Goal: Task Accomplishment & Management: Manage account settings

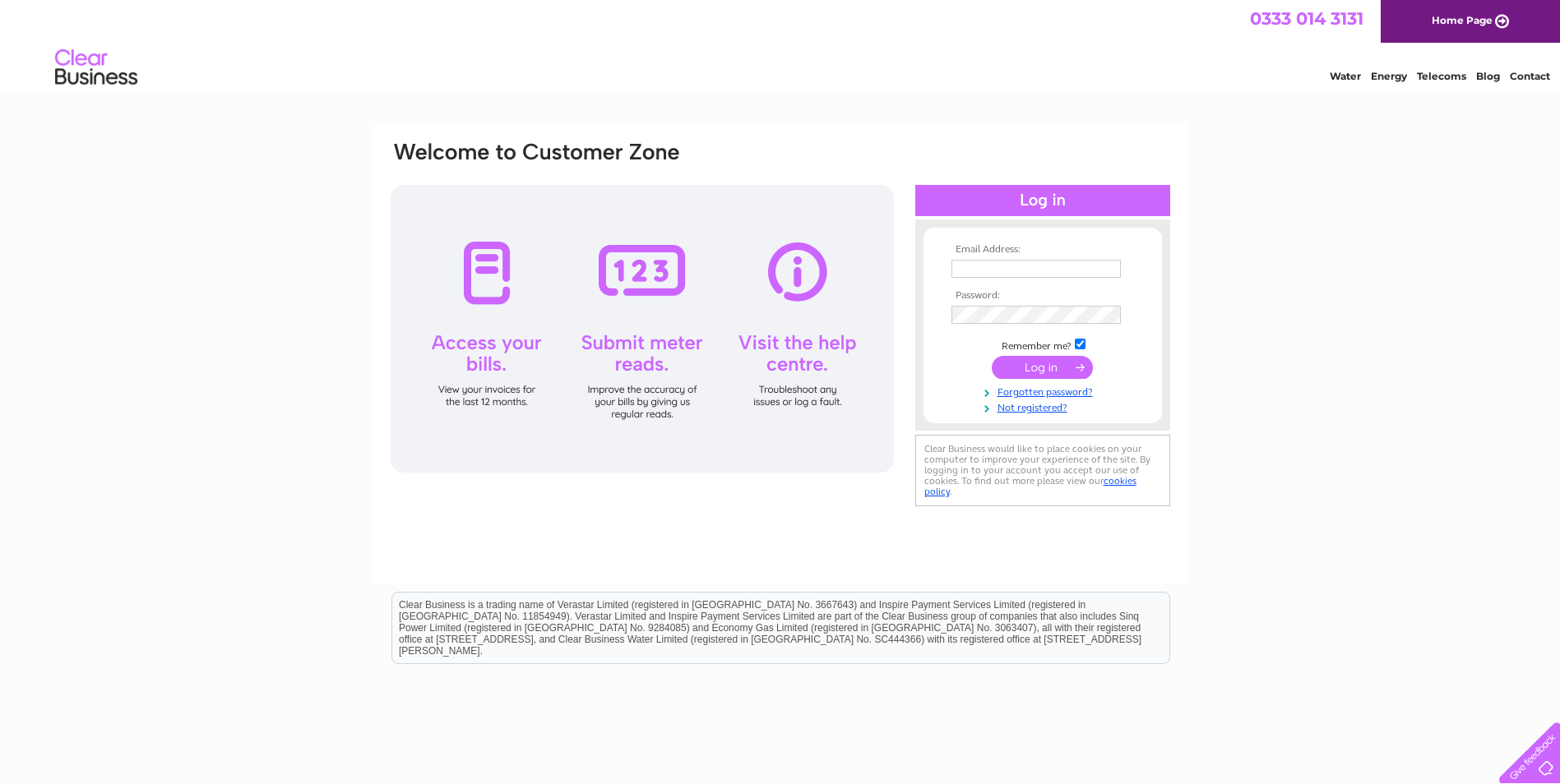
type input "[DOMAIN_NAME][EMAIL_ADDRESS][DOMAIN_NAME]"
click at [1036, 367] on input "submit" at bounding box center [1043, 367] width 102 height 23
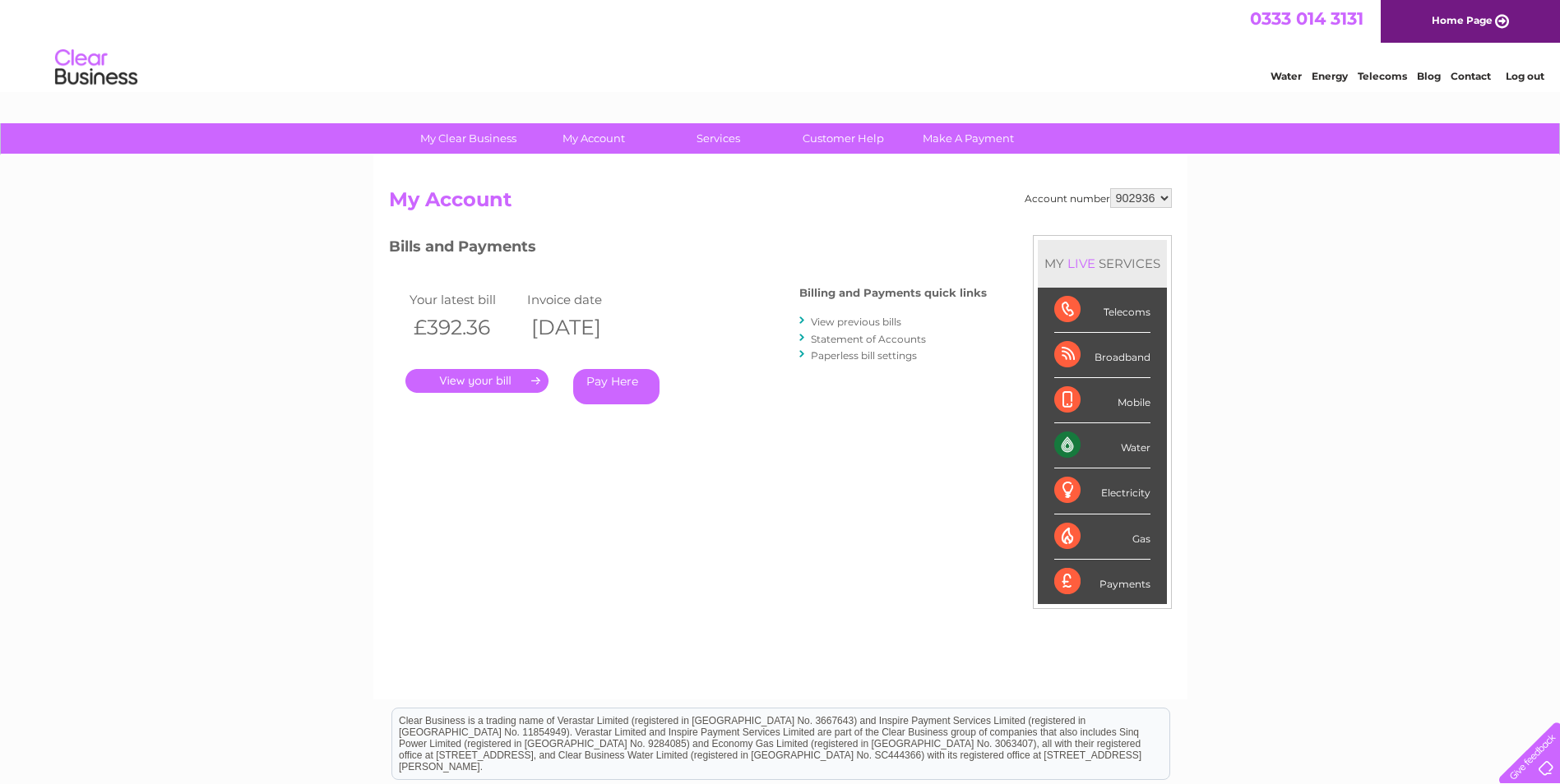
click at [1530, 80] on link "Log out" at bounding box center [1525, 76] width 38 height 12
